Goal: Transaction & Acquisition: Purchase product/service

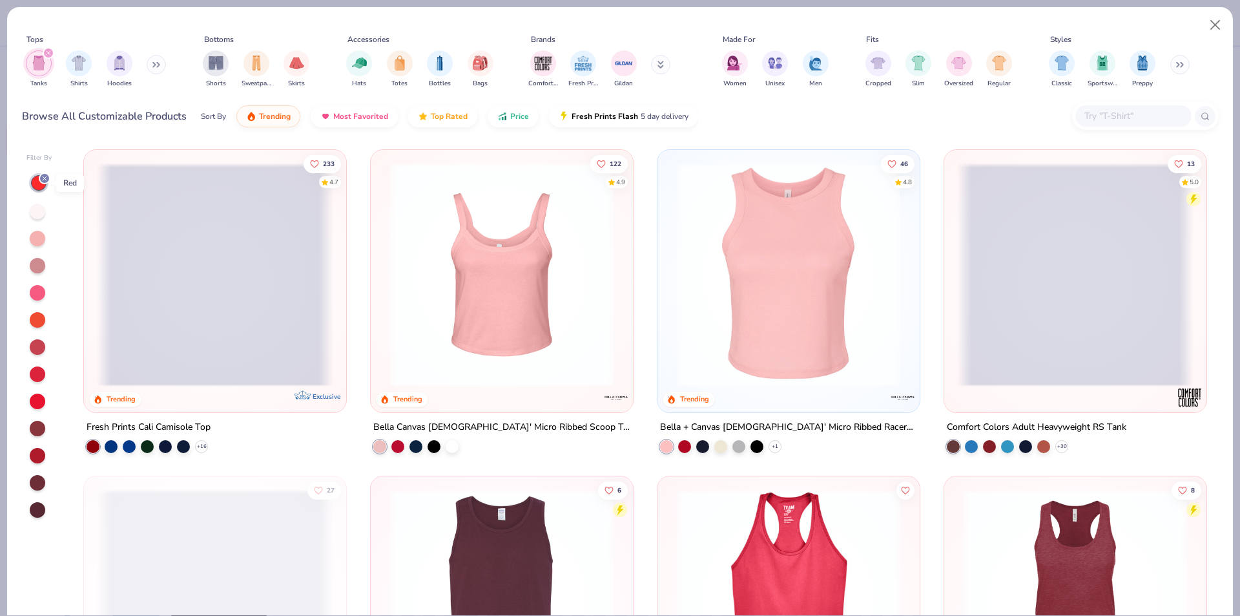
click at [36, 187] on div at bounding box center [39, 183] width 16 height 16
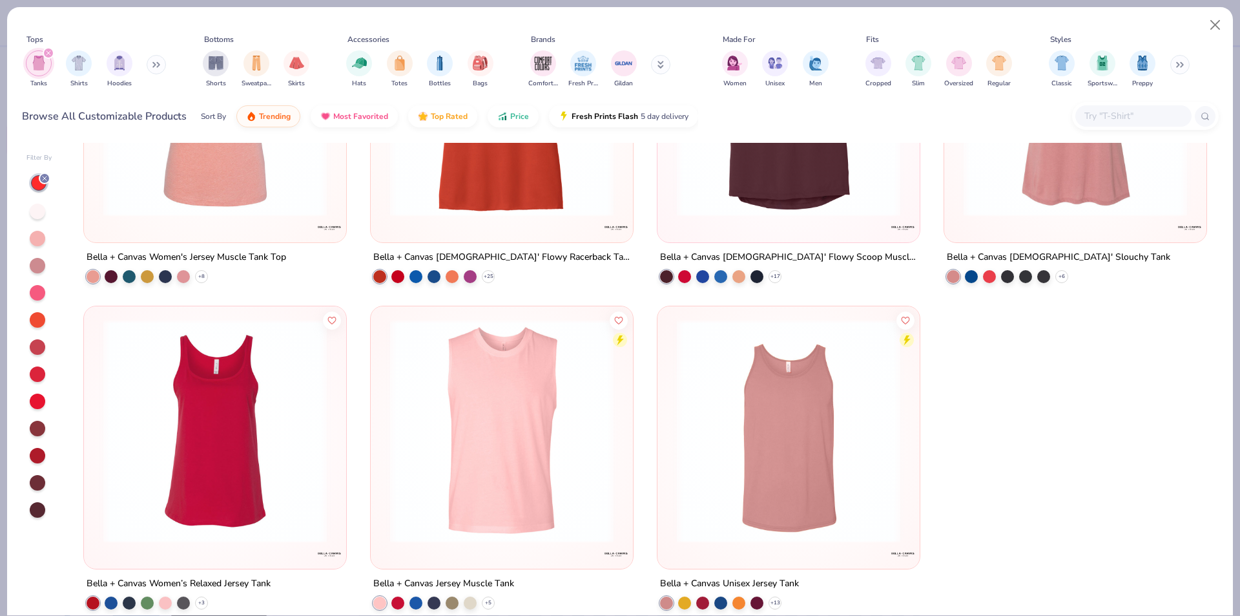
scroll to position [1164, 0]
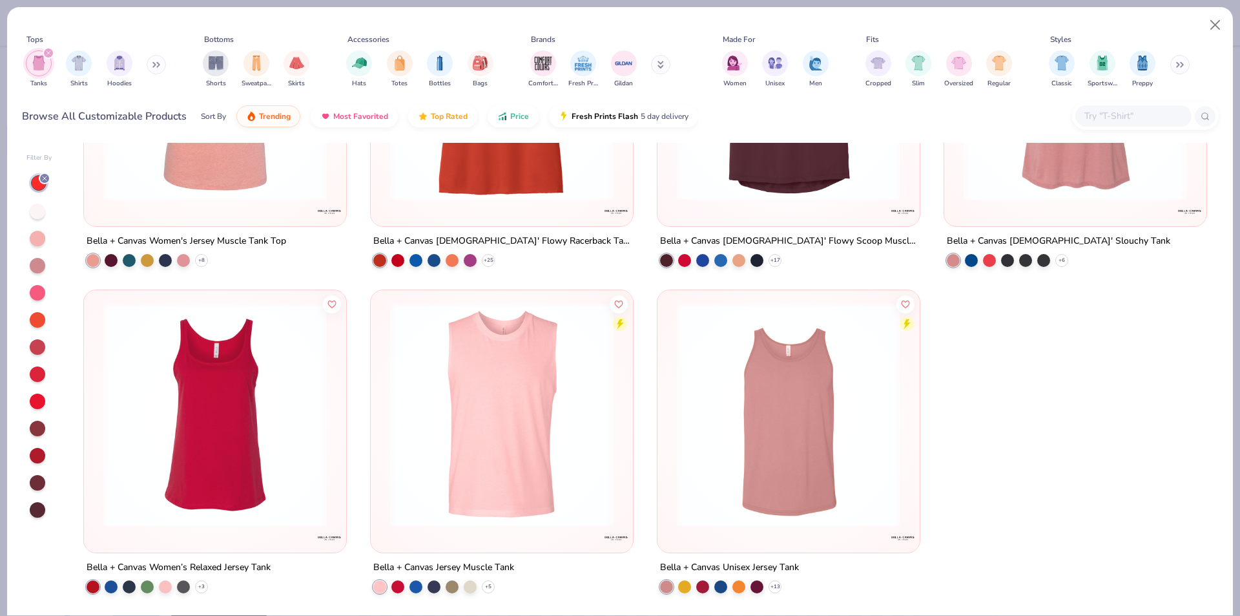
click at [36, 404] on div at bounding box center [38, 401] width 16 height 16
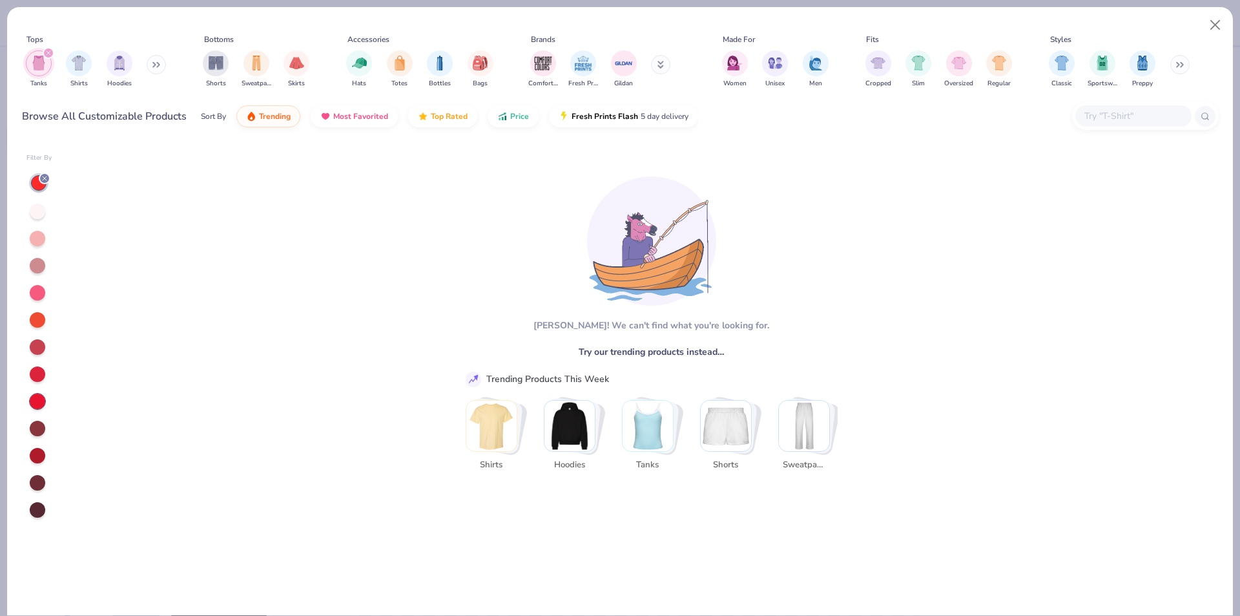
click at [38, 298] on div at bounding box center [38, 293] width 16 height 16
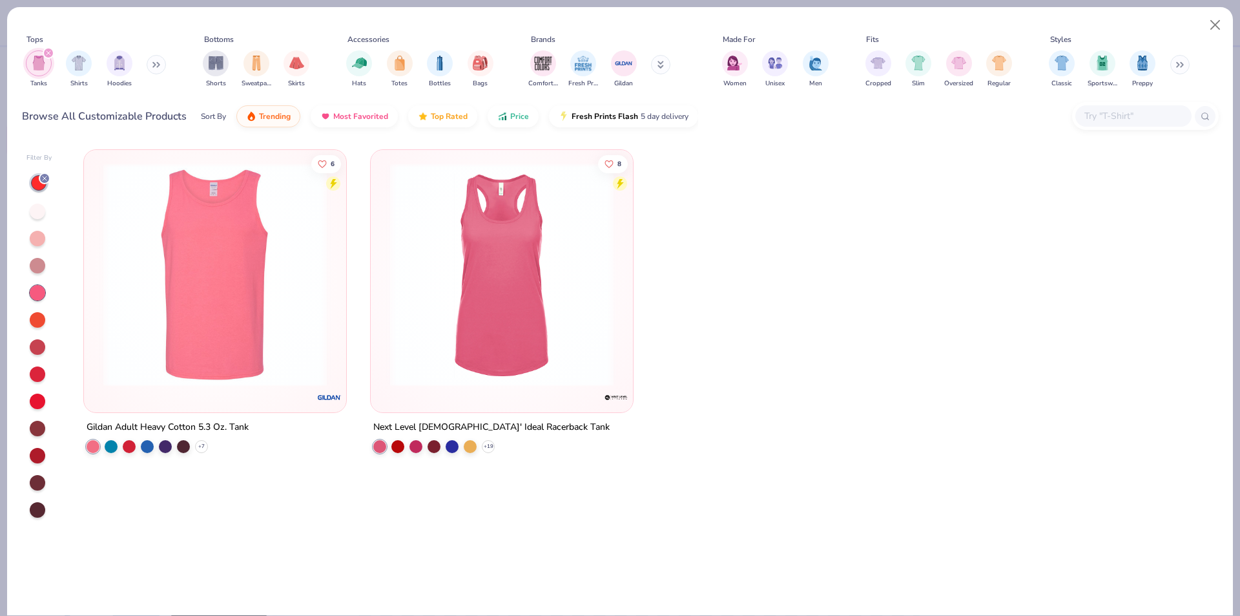
click at [41, 210] on div at bounding box center [38, 211] width 16 height 16
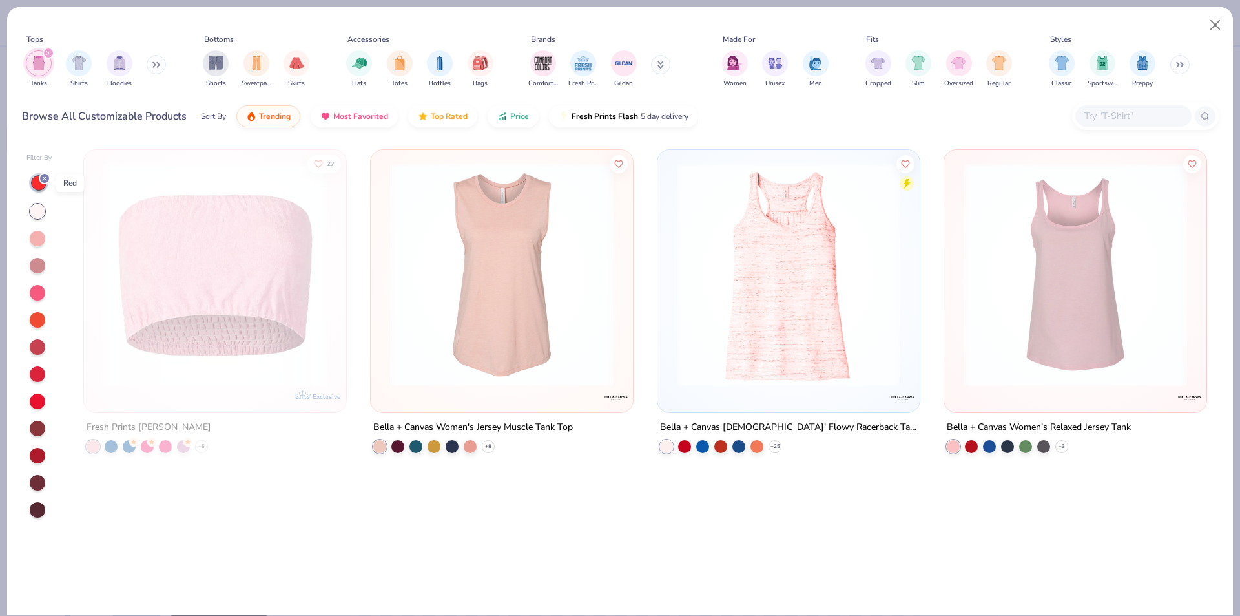
click at [33, 188] on div at bounding box center [39, 183] width 16 height 16
click at [39, 400] on div at bounding box center [38, 401] width 16 height 16
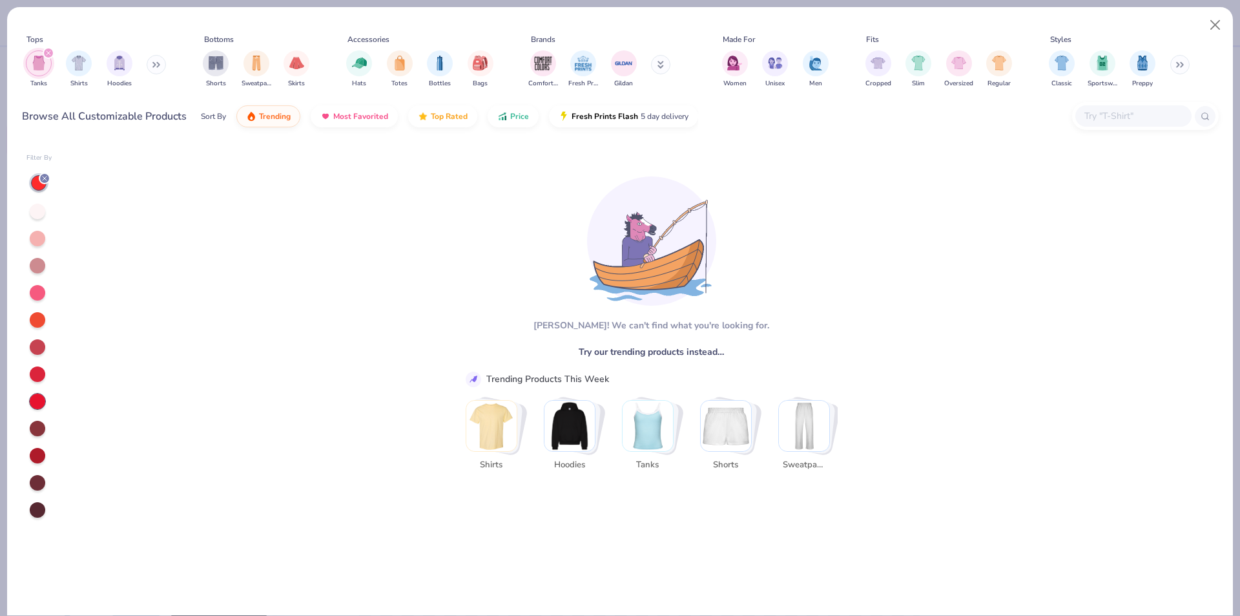
click at [34, 457] on div at bounding box center [38, 456] width 16 height 16
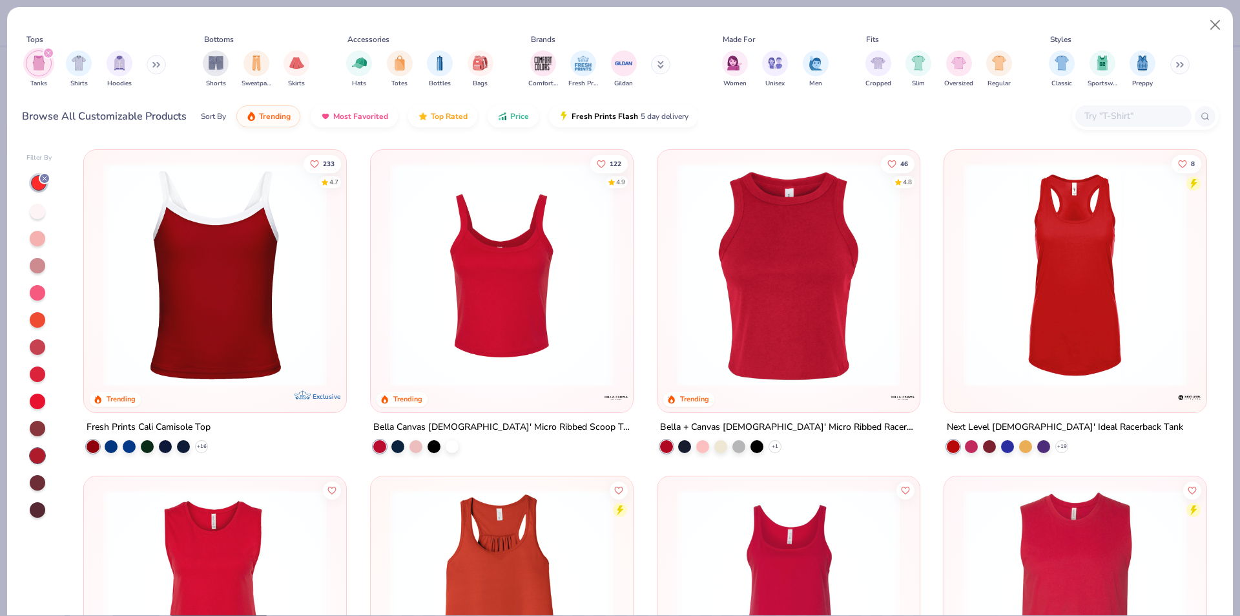
click at [785, 335] on div at bounding box center [1024, 274] width 709 height 223
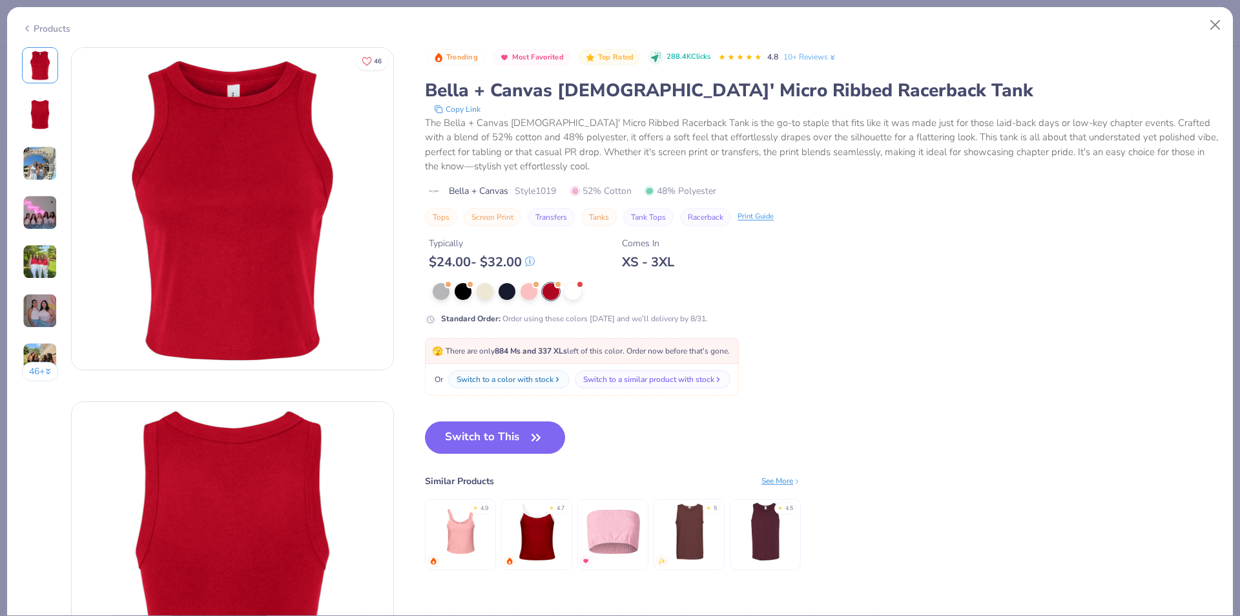
click at [34, 109] on img at bounding box center [40, 114] width 31 height 31
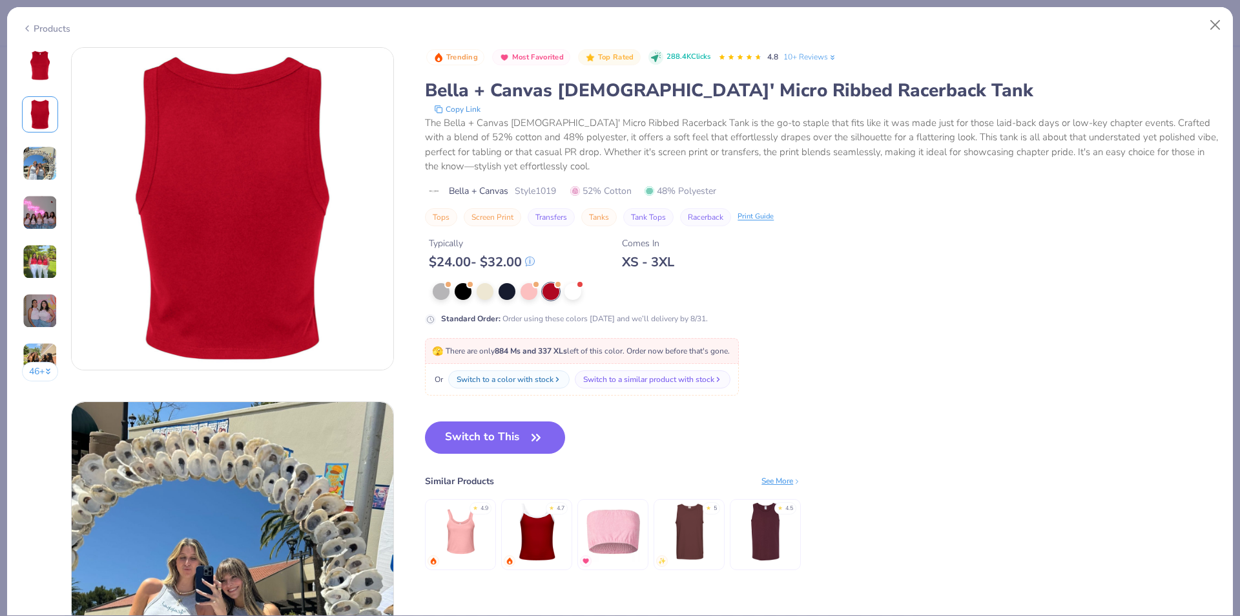
click at [42, 167] on img at bounding box center [40, 163] width 35 height 35
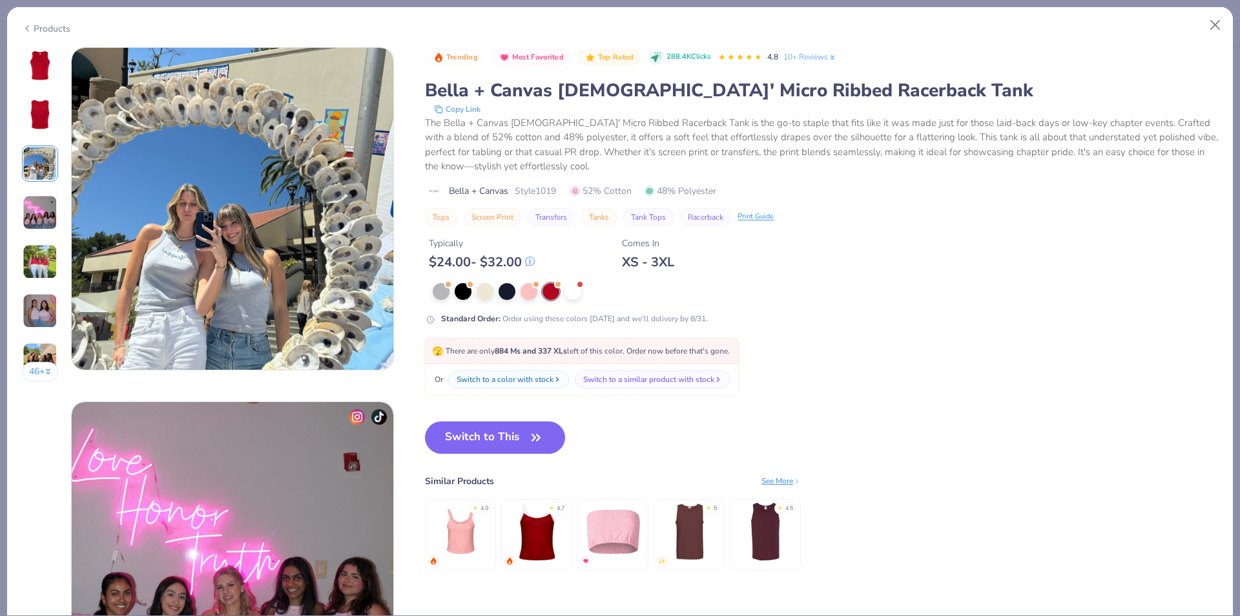
click at [44, 216] on img at bounding box center [40, 212] width 35 height 35
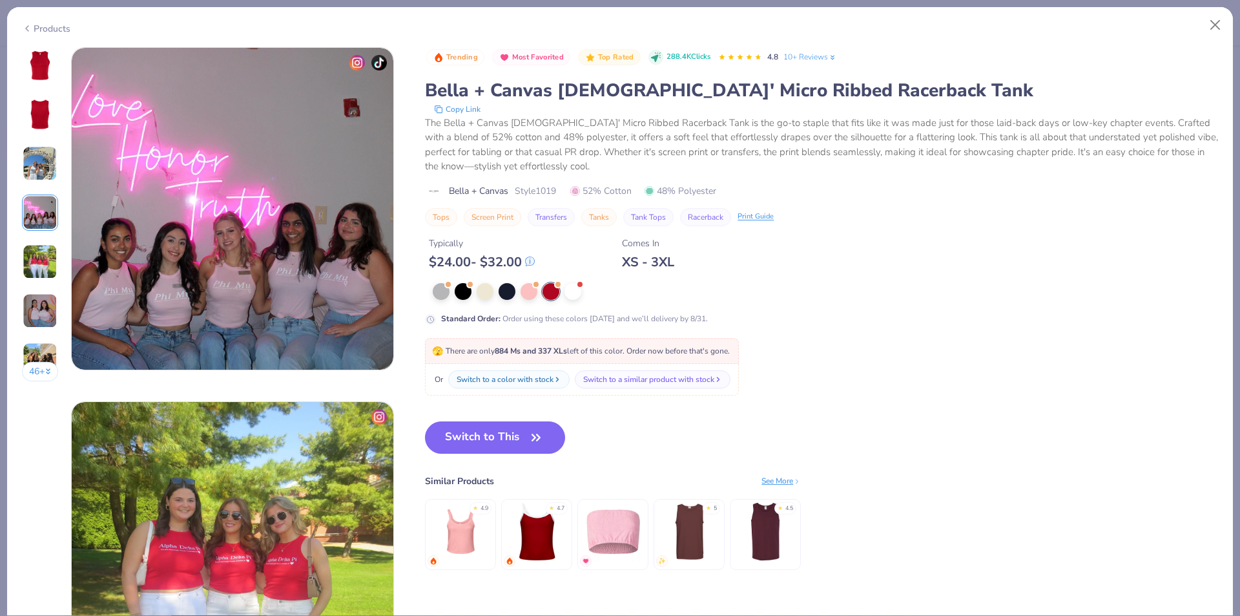
click at [44, 271] on img at bounding box center [40, 261] width 35 height 35
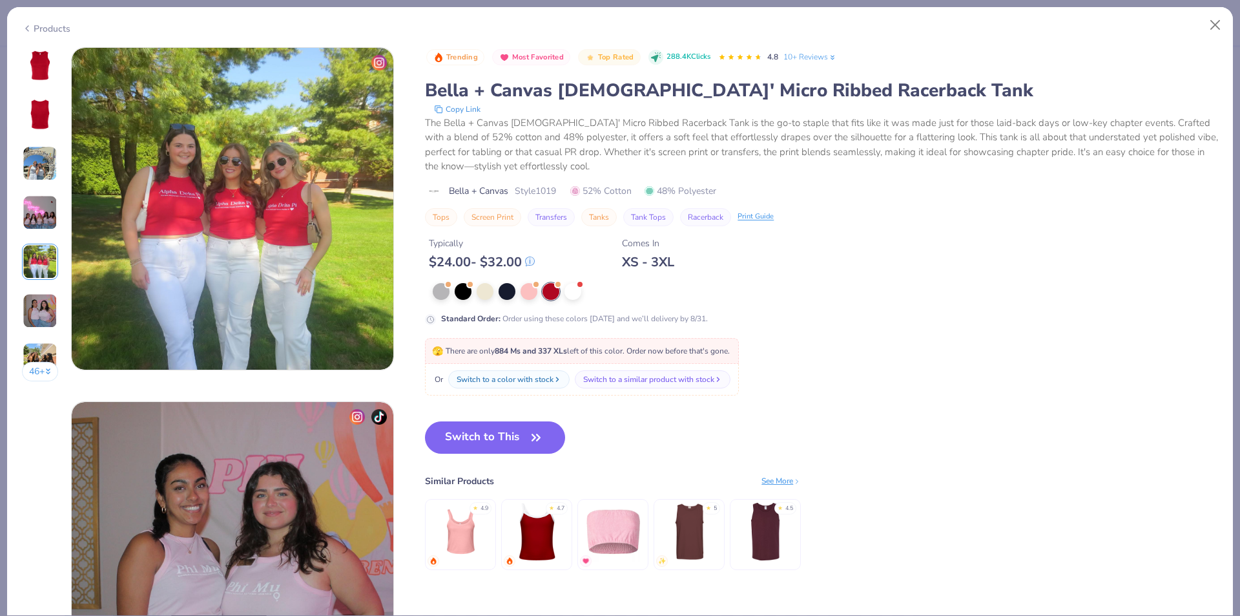
drag, startPoint x: 39, startPoint y: 293, endPoint x: 39, endPoint y: 307, distance: 14.2
click at [38, 295] on img at bounding box center [40, 310] width 35 height 35
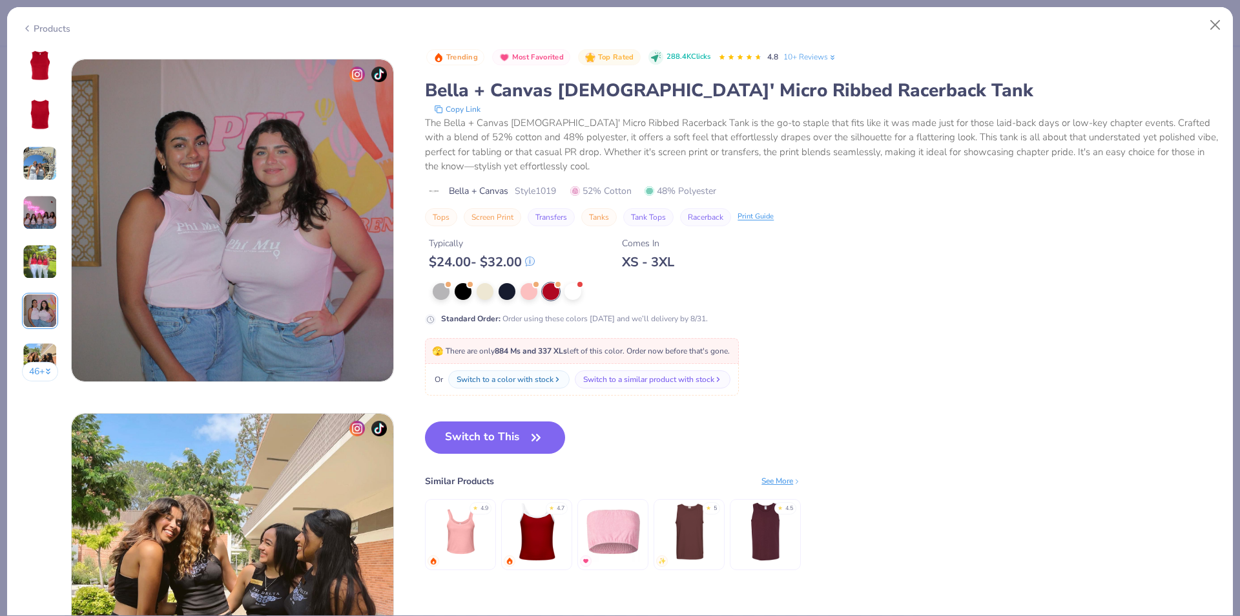
scroll to position [1770, 0]
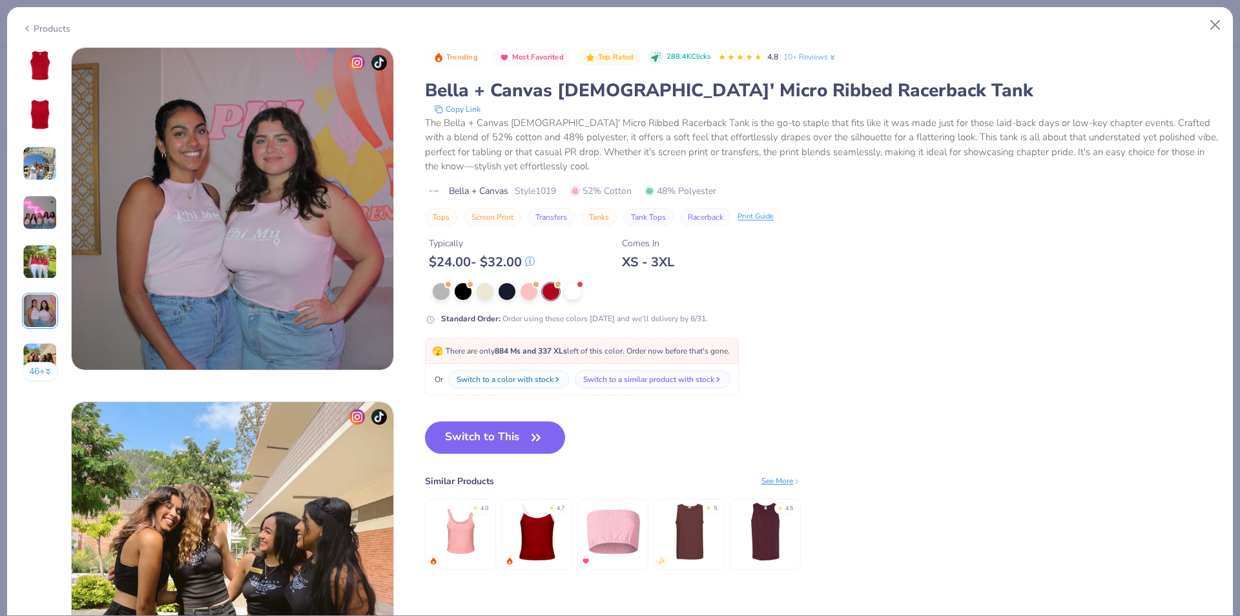
click at [37, 251] on img at bounding box center [40, 261] width 35 height 35
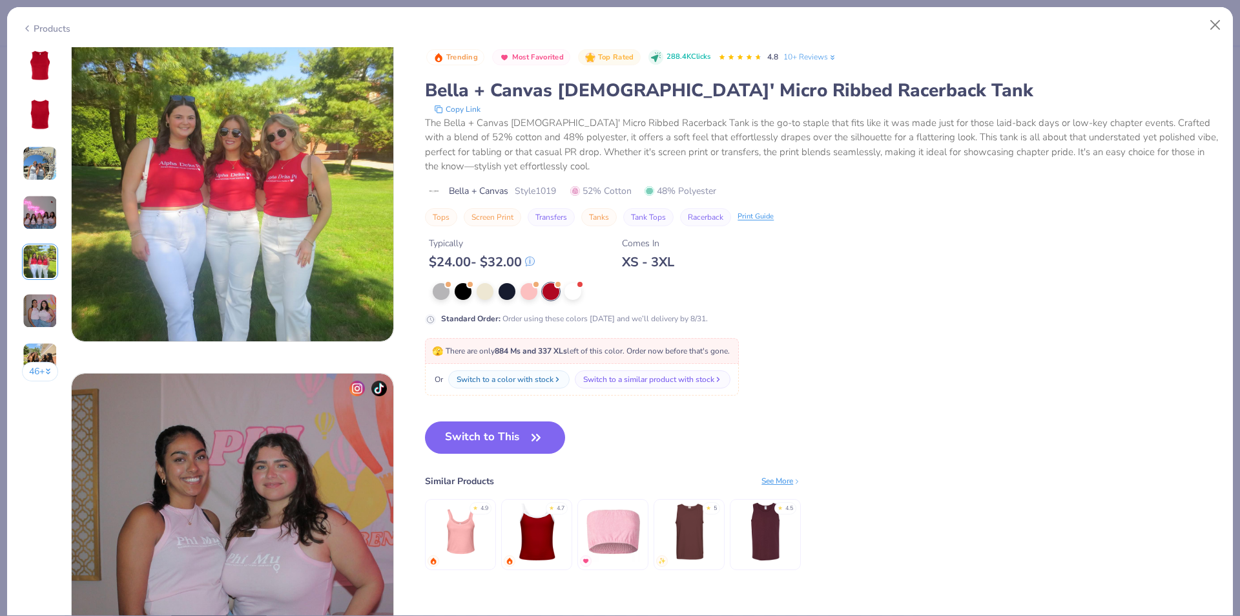
click at [37, 214] on img at bounding box center [40, 212] width 35 height 35
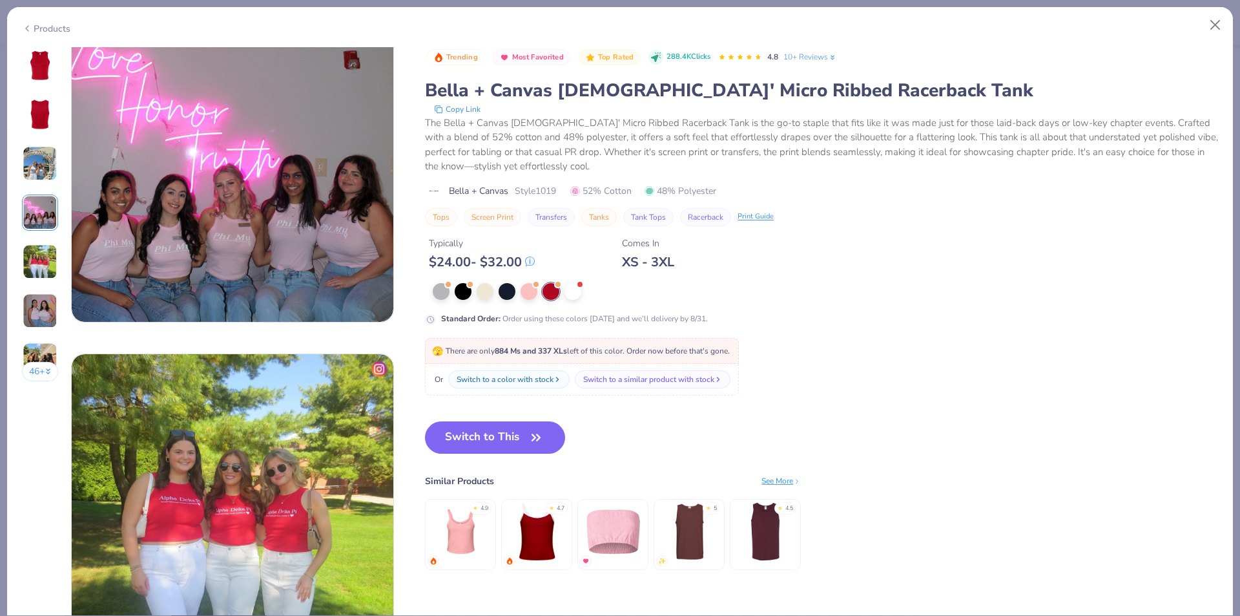
scroll to position [1062, 0]
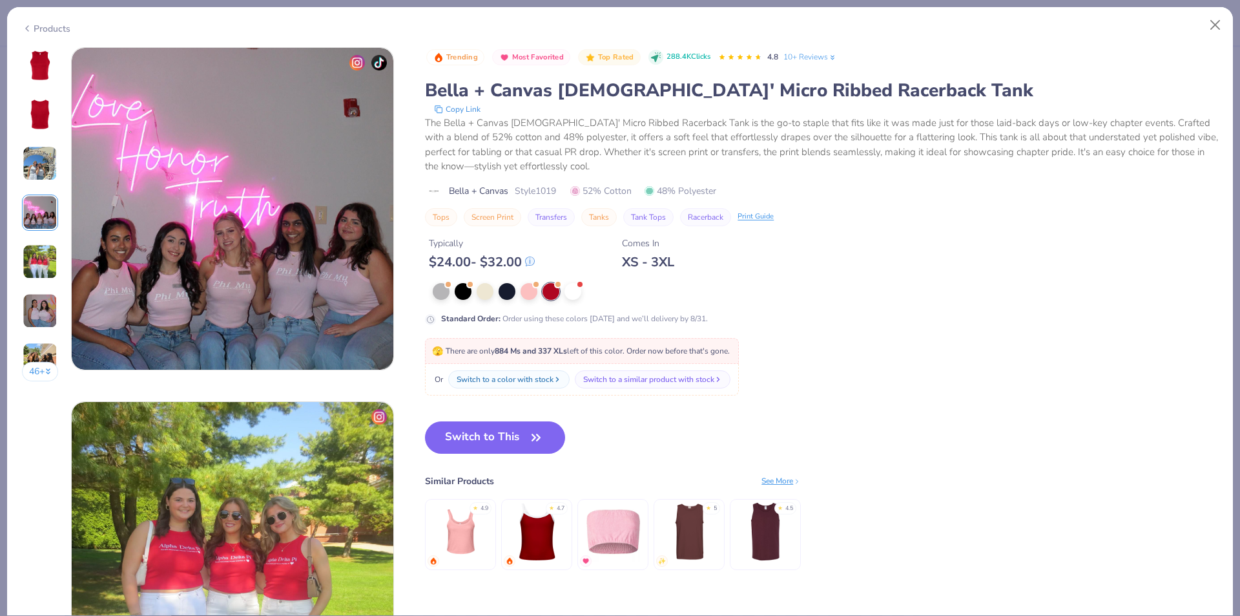
click at [36, 185] on div "46 +" at bounding box center [40, 219] width 37 height 344
click at [37, 118] on img at bounding box center [40, 114] width 31 height 31
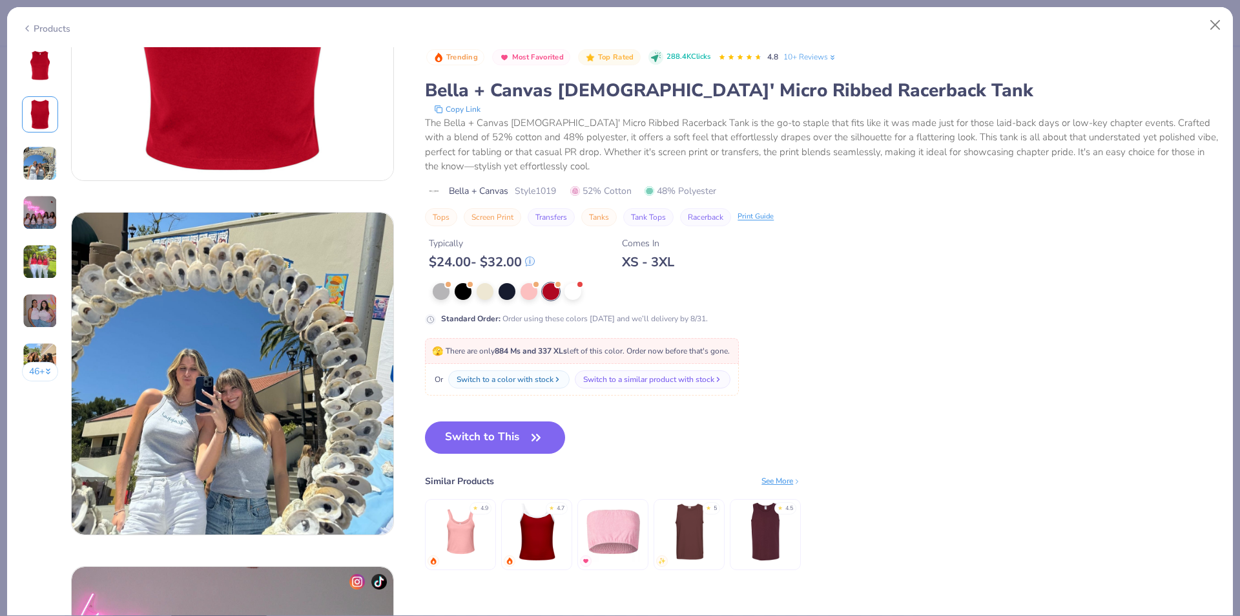
click at [36, 65] on img at bounding box center [40, 65] width 31 height 31
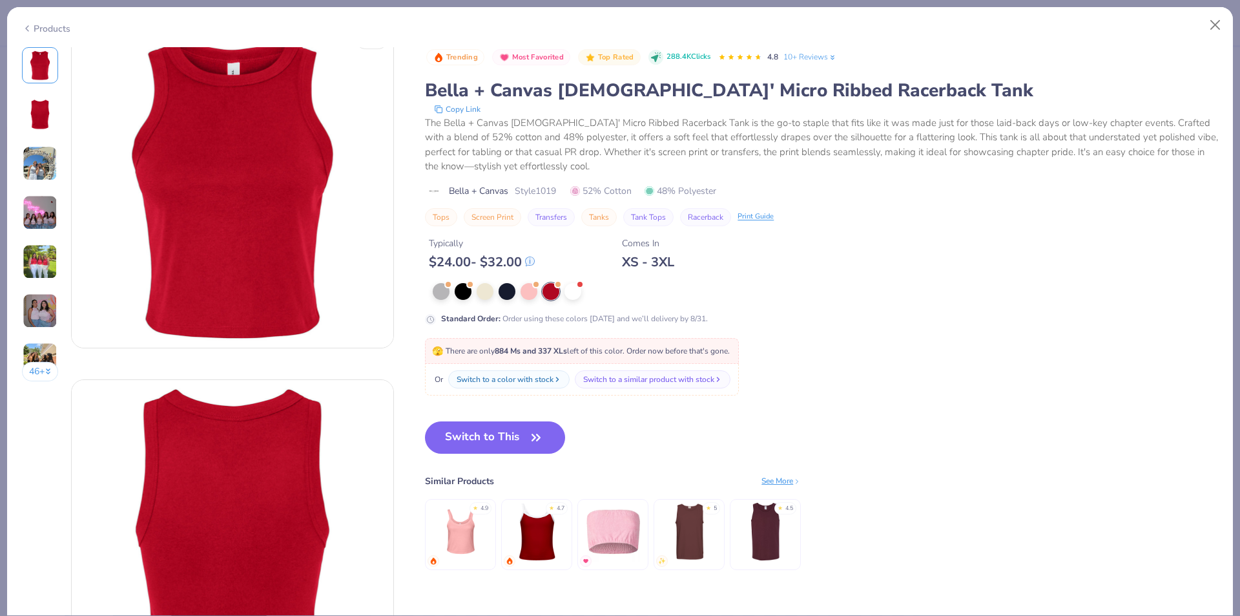
scroll to position [0, 0]
